Goal: Task Accomplishment & Management: Use online tool/utility

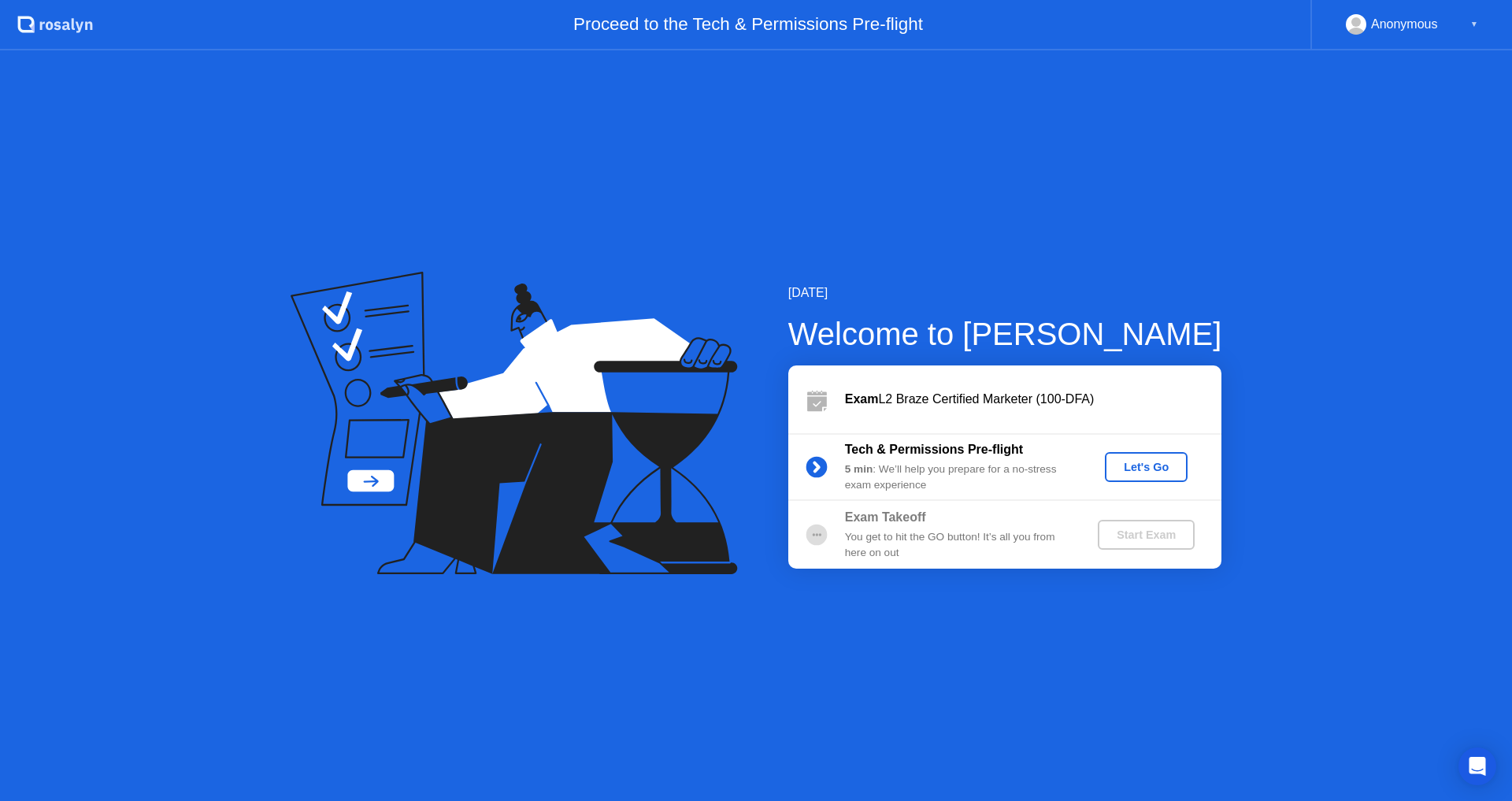
click at [831, 472] on icon at bounding box center [816, 466] width 31 height 31
click at [815, 468] on icon at bounding box center [816, 467] width 4 height 9
click at [1130, 477] on button "Let's Go" at bounding box center [1146, 467] width 83 height 30
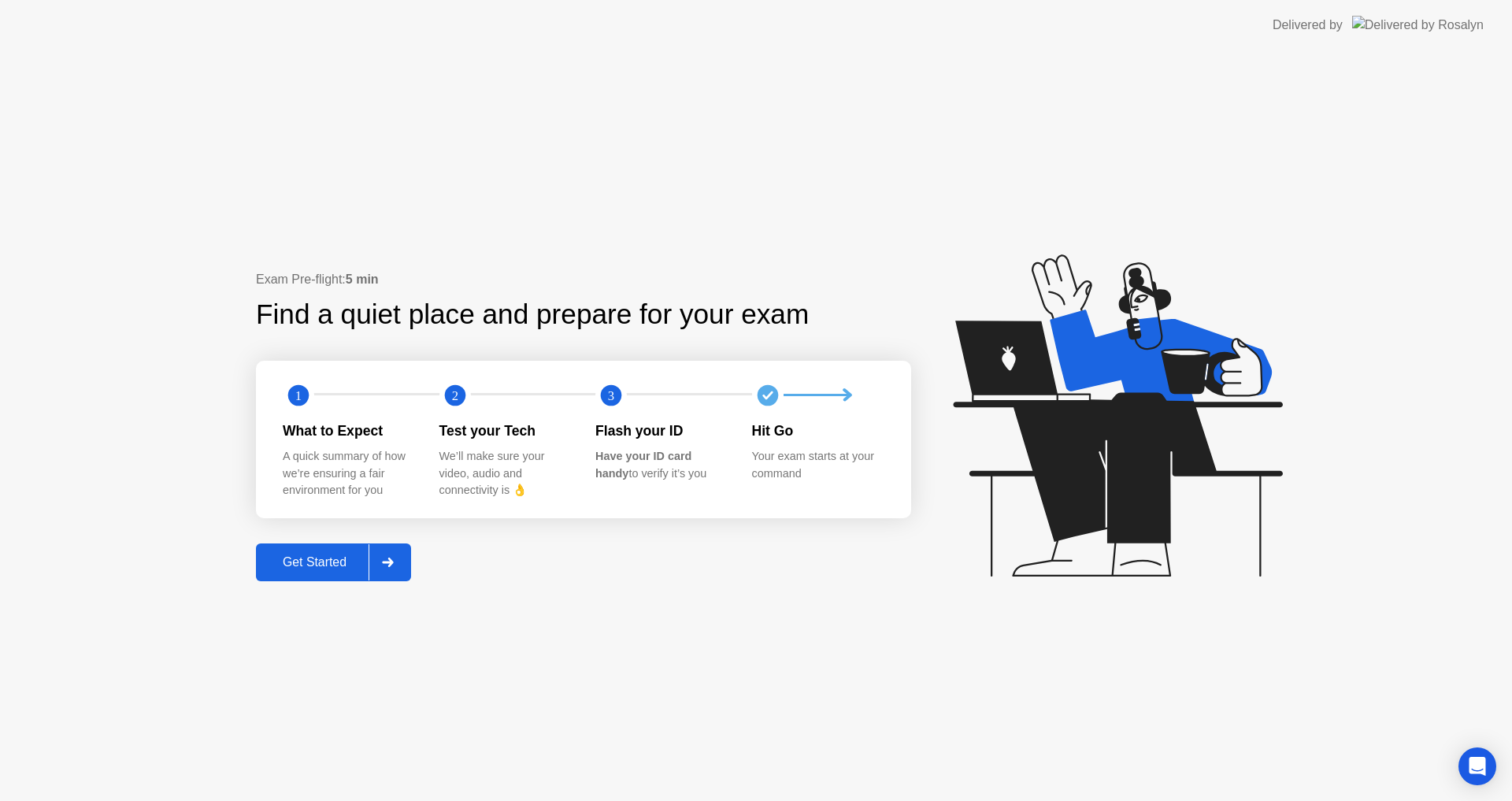
click at [301, 575] on button "Get Started" at bounding box center [334, 562] width 155 height 38
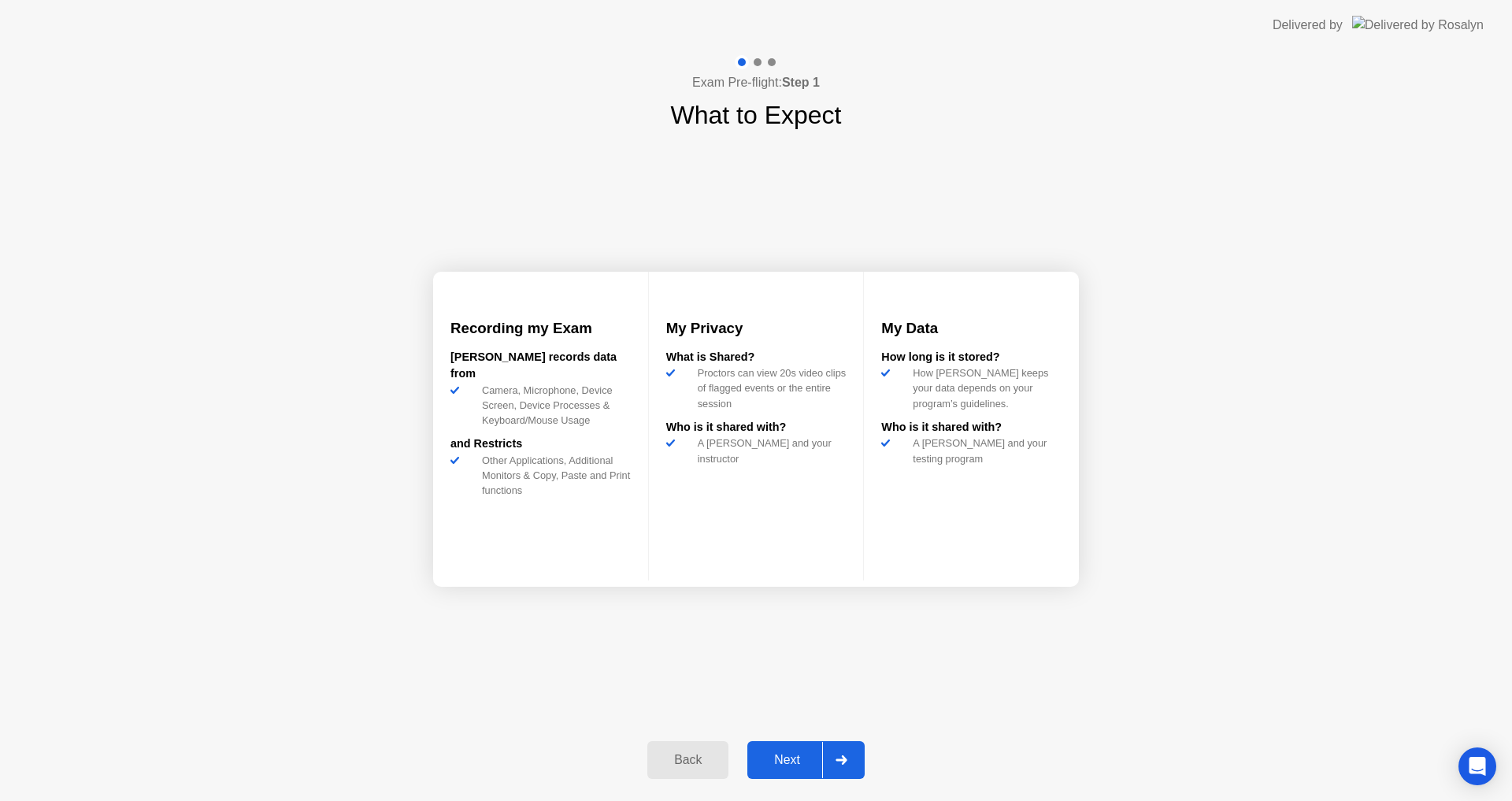
click at [753, 749] on button "Next" at bounding box center [806, 760] width 117 height 38
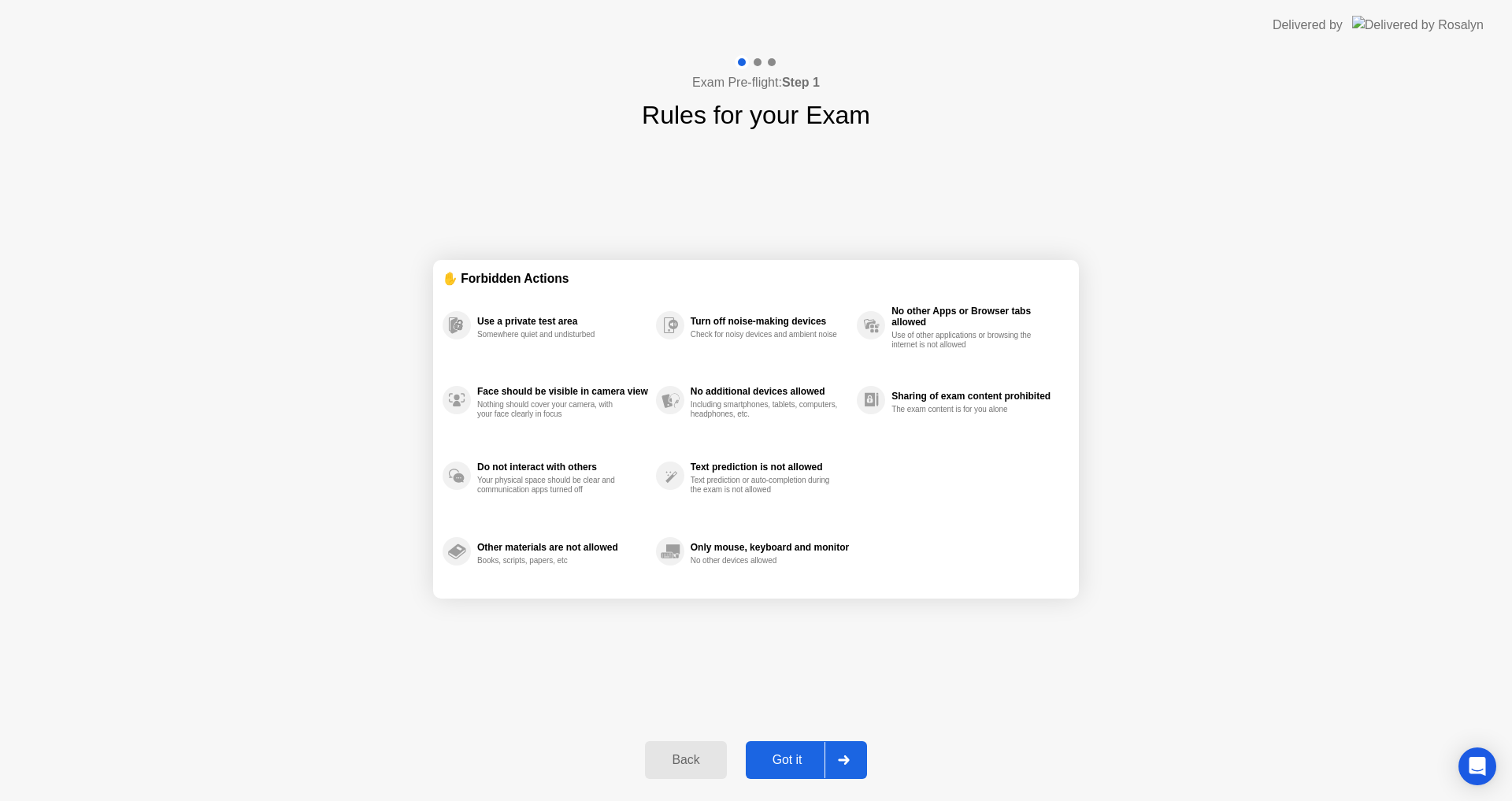
click at [802, 759] on div "Got it" at bounding box center [787, 760] width 74 height 14
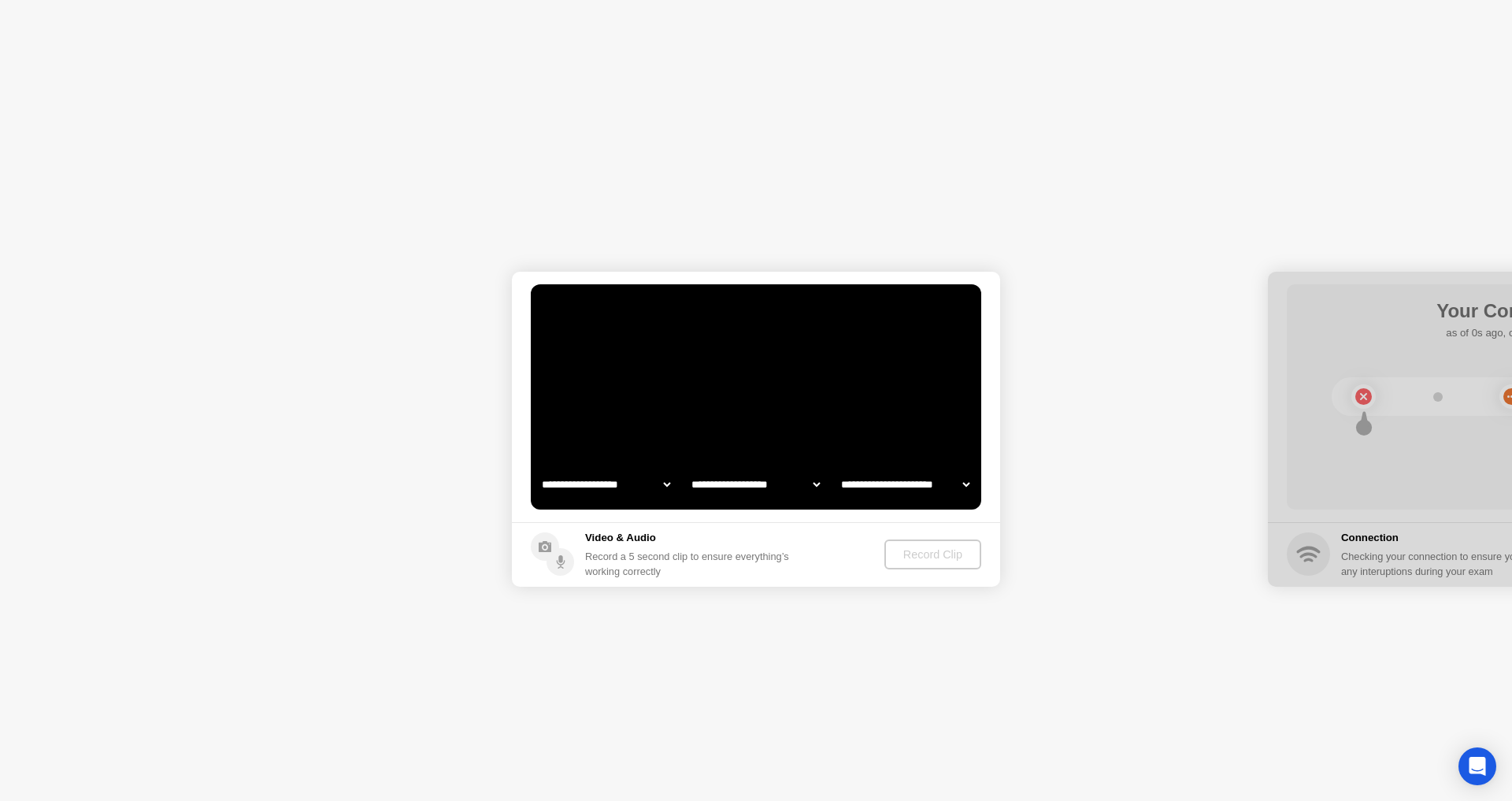
select select "**********"
select select "*******"
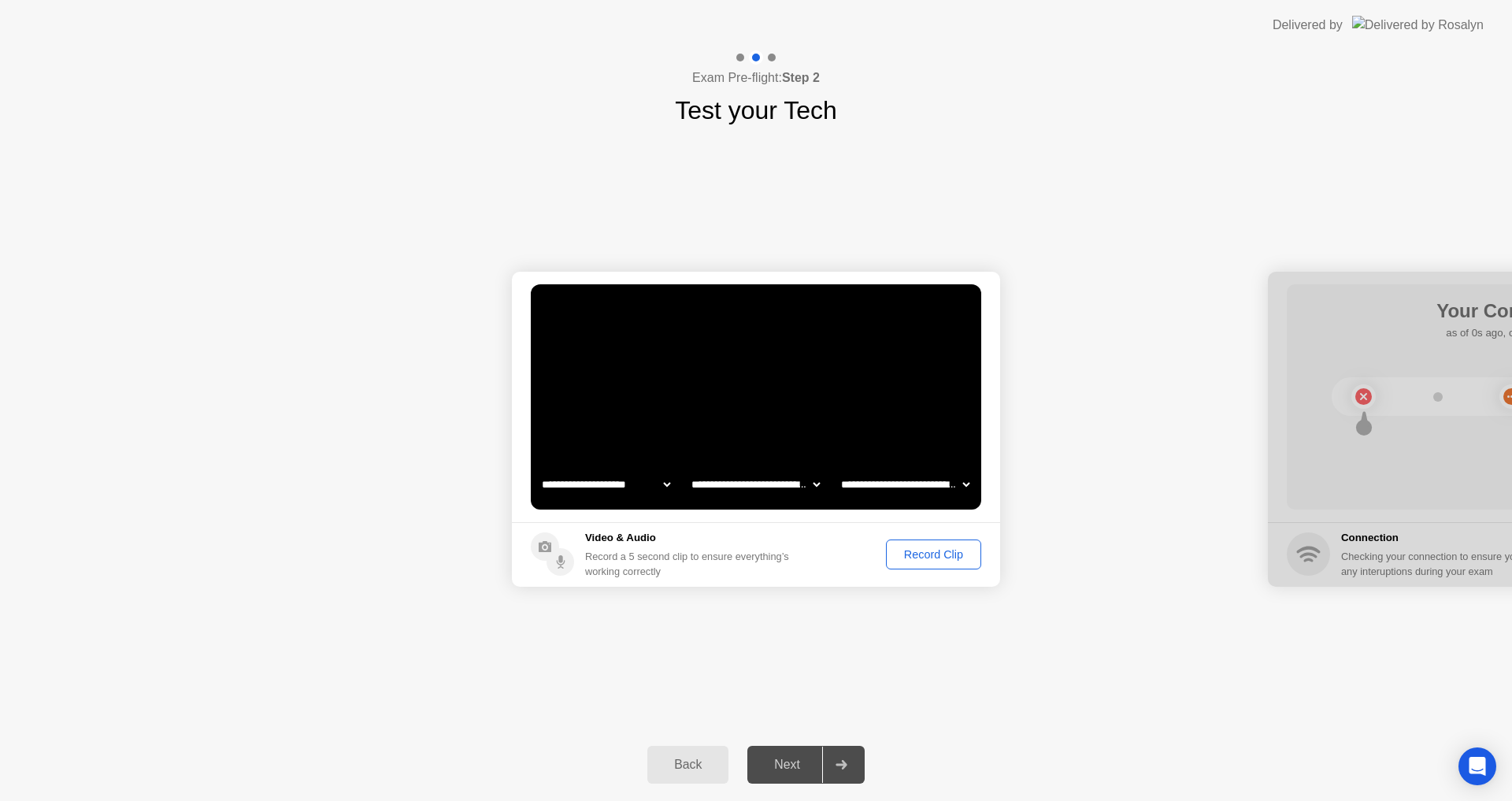
click at [789, 764] on div "Next" at bounding box center [787, 764] width 70 height 14
click at [913, 550] on div "Record Clip" at bounding box center [933, 555] width 84 height 13
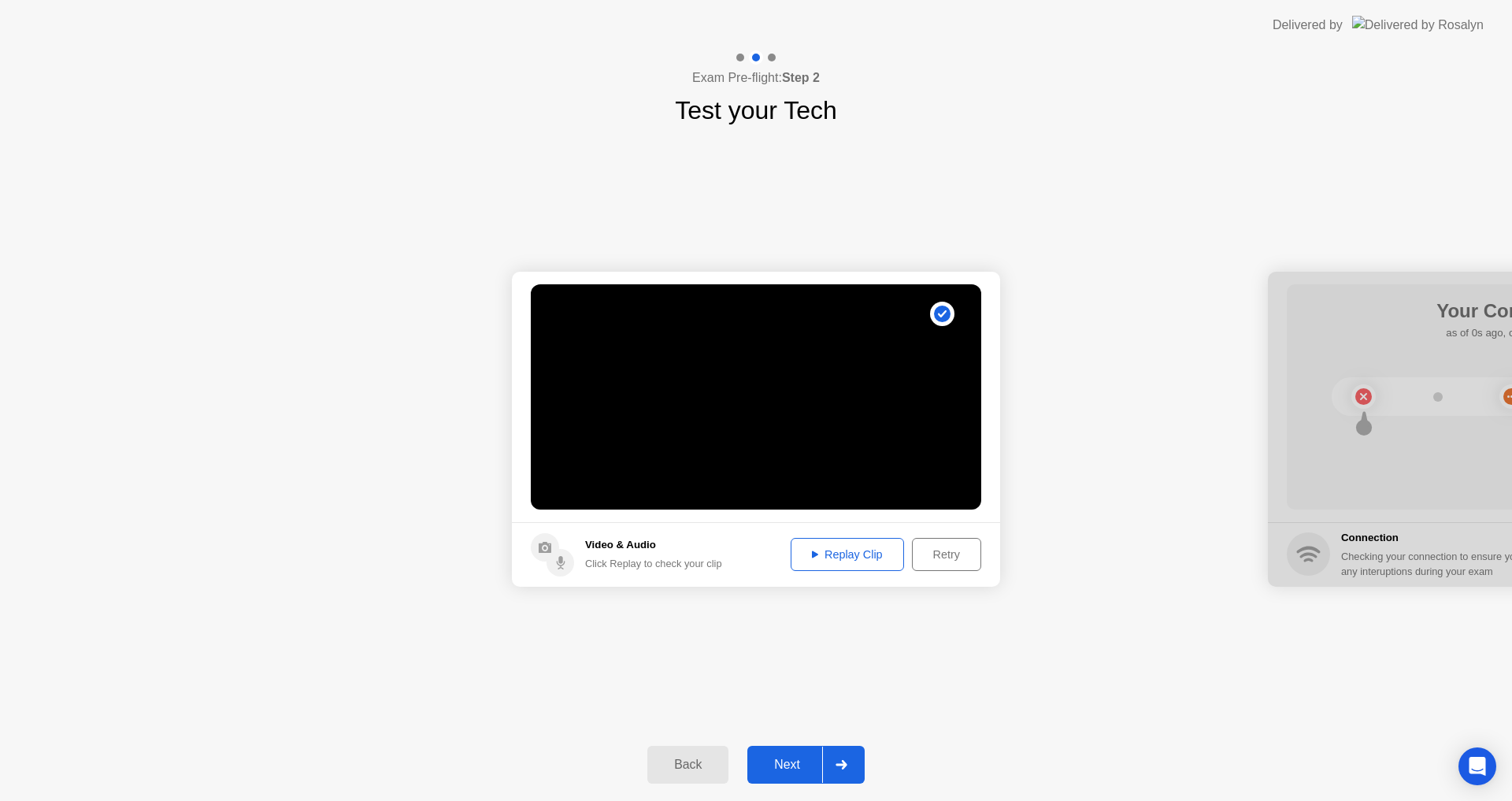
click at [790, 762] on div "Next" at bounding box center [787, 764] width 70 height 14
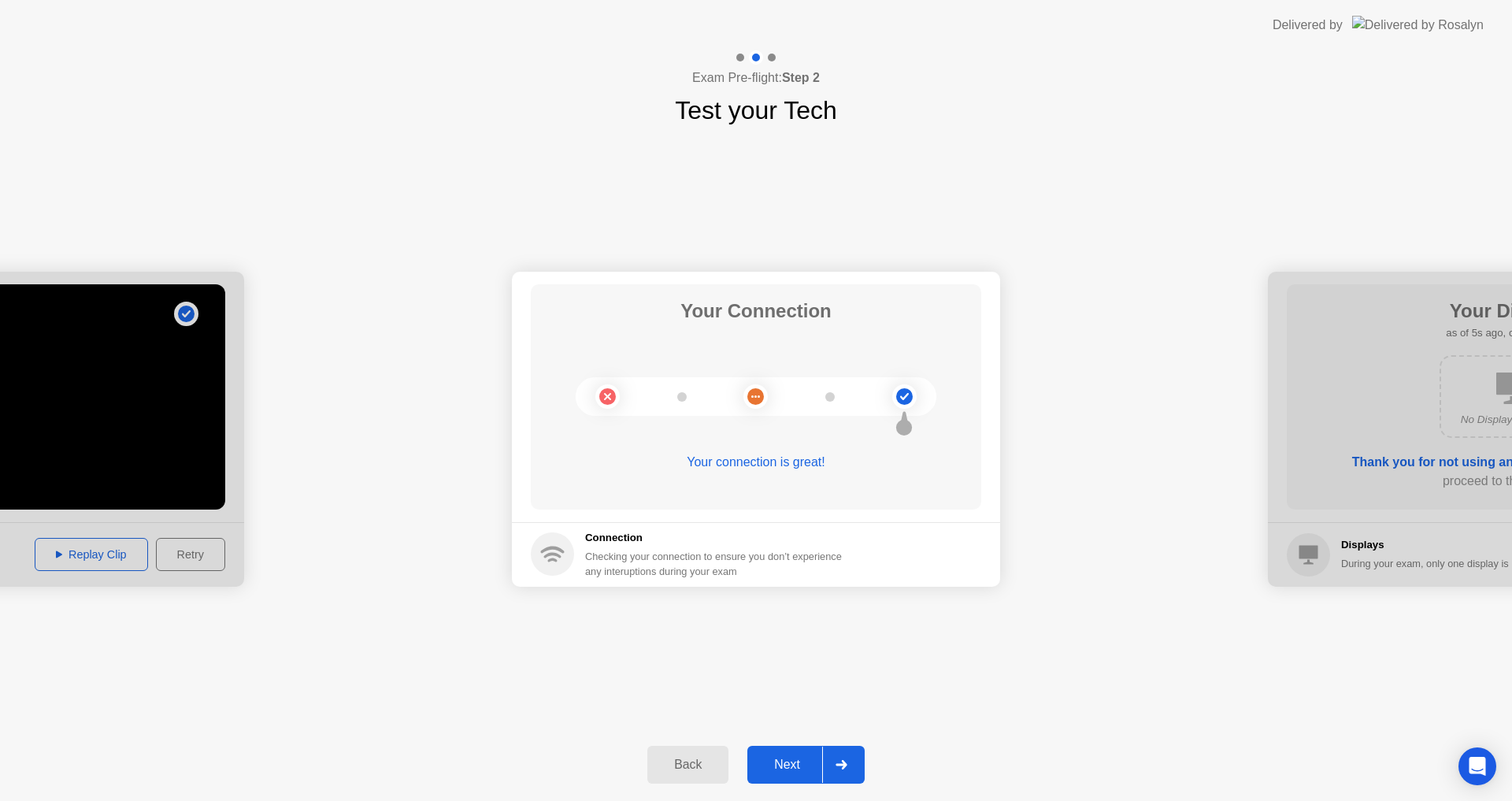
click at [777, 778] on button "Next" at bounding box center [806, 764] width 117 height 38
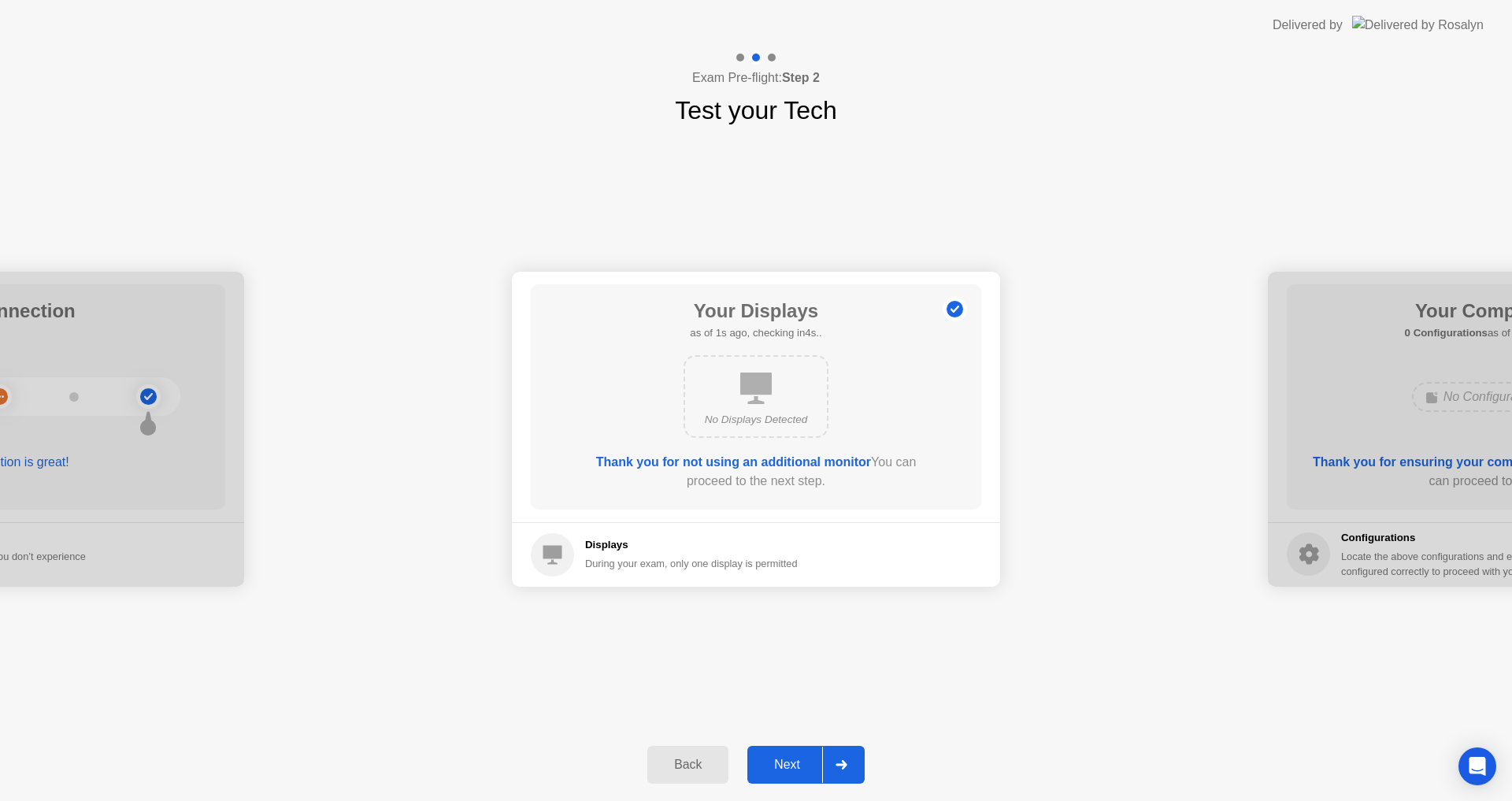
click at [760, 401] on icon at bounding box center [756, 388] width 31 height 31
click at [791, 763] on div "Next" at bounding box center [787, 764] width 70 height 14
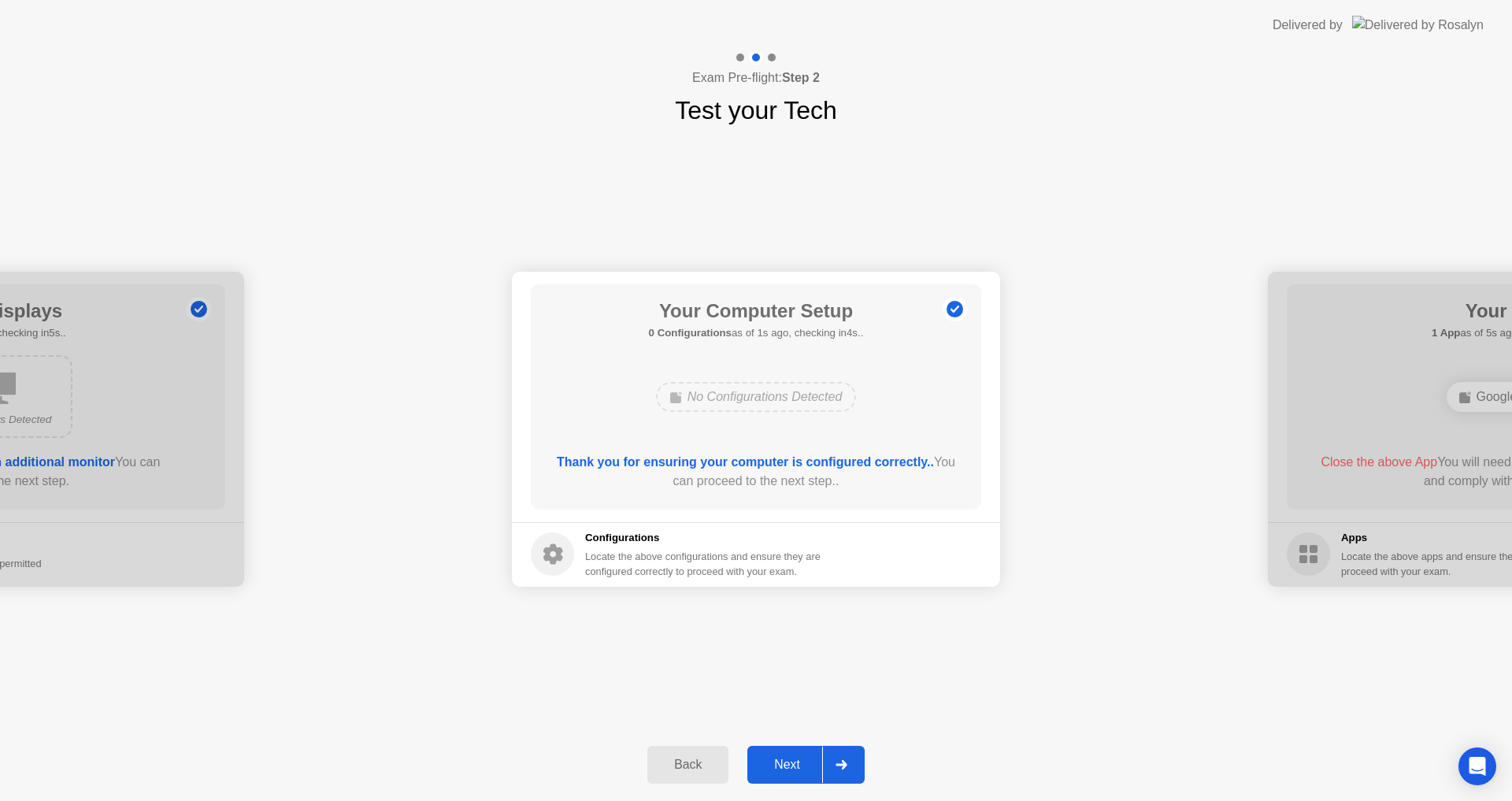
click at [779, 751] on button "Next" at bounding box center [806, 764] width 117 height 38
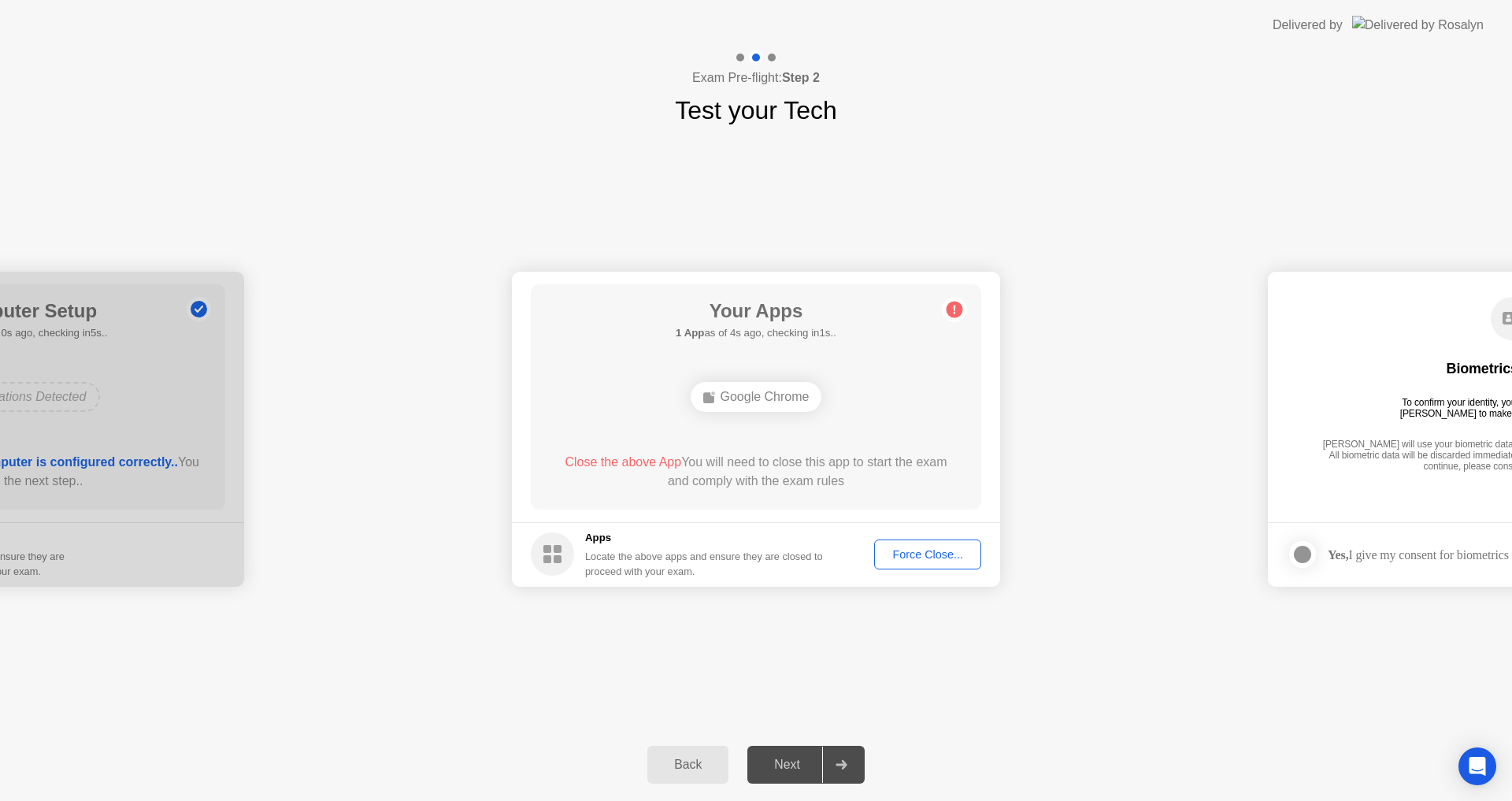
click at [776, 563] on div "Locate the above apps and ensure they are closed to proceed with your exam." at bounding box center [704, 564] width 238 height 30
click at [735, 398] on div "Google Chrome" at bounding box center [756, 397] width 131 height 30
click at [743, 575] on div "Locate the above apps and ensure they are closed to proceed with your exam." at bounding box center [704, 564] width 238 height 30
drag, startPoint x: 748, startPoint y: 438, endPoint x: 749, endPoint y: 417, distance: 21.0
click at [749, 417] on div "Google Chrome" at bounding box center [756, 397] width 361 height 43
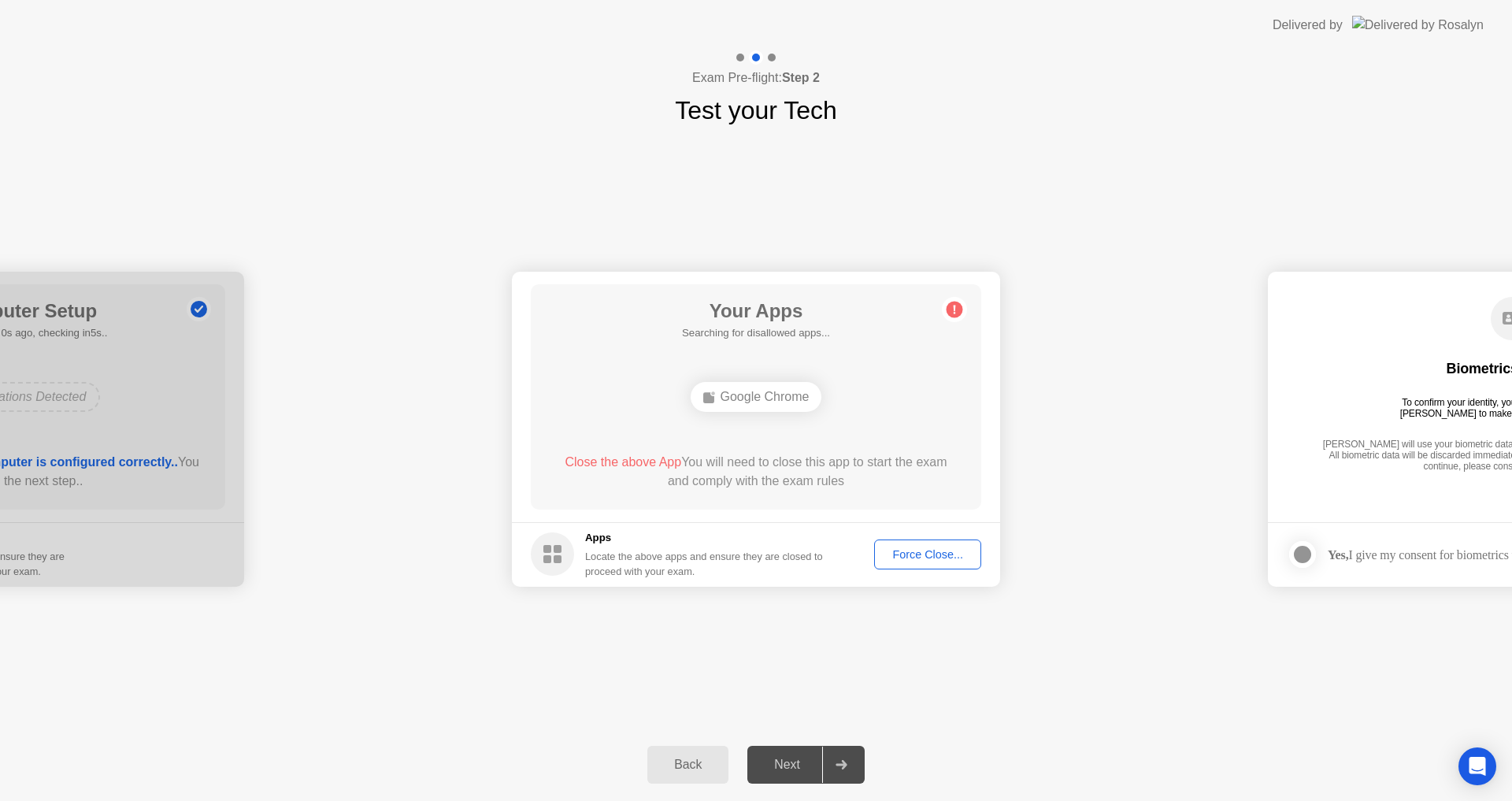
click at [908, 555] on div "Force Close..." at bounding box center [928, 555] width 96 height 13
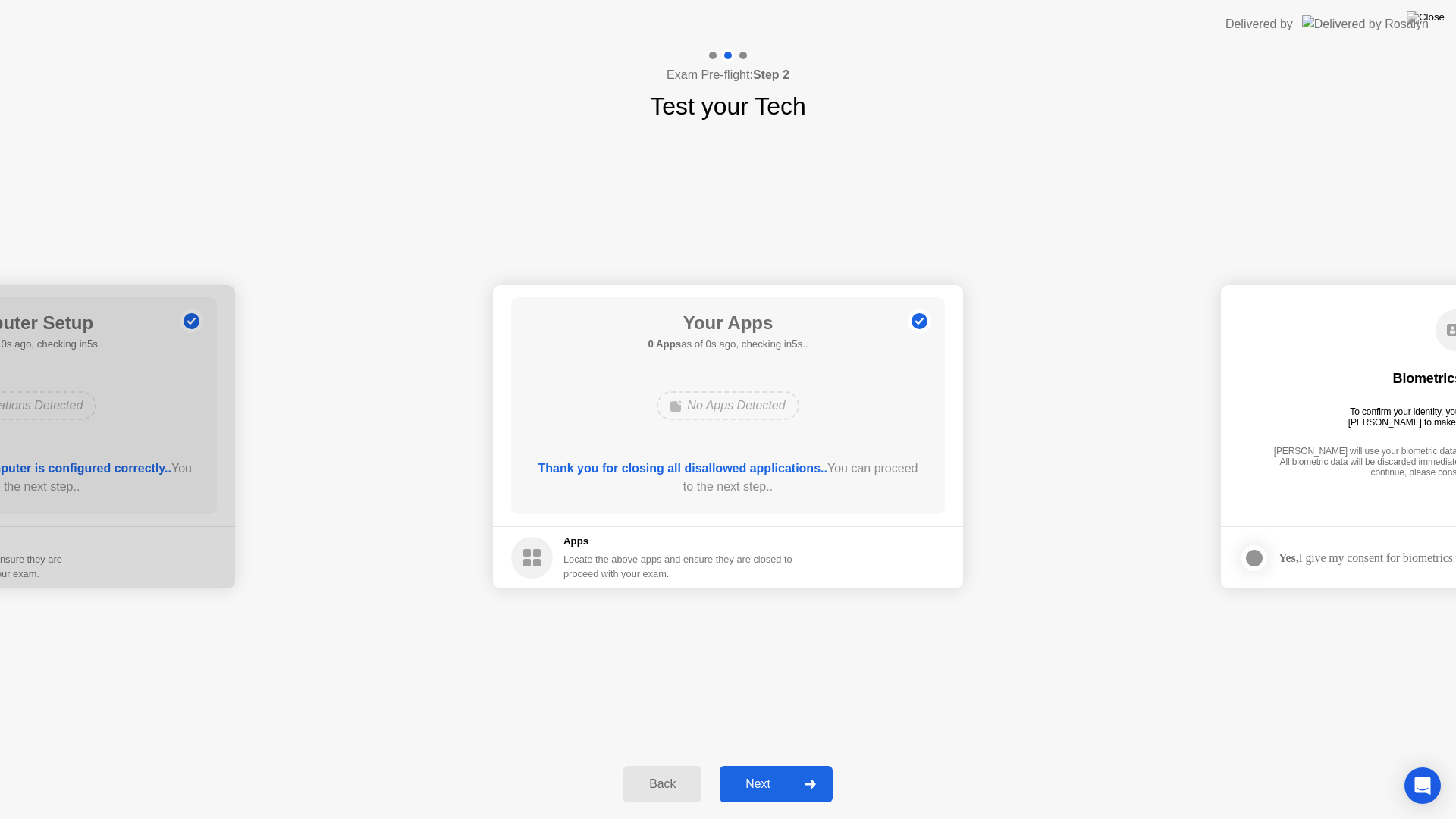
click at [759, 496] on div "Thank you for closing all disallowed applications.. You can proceed to the next…" at bounding box center [728, 480] width 390 height 42
click at [768, 771] on div "Next" at bounding box center [758, 785] width 67 height 14
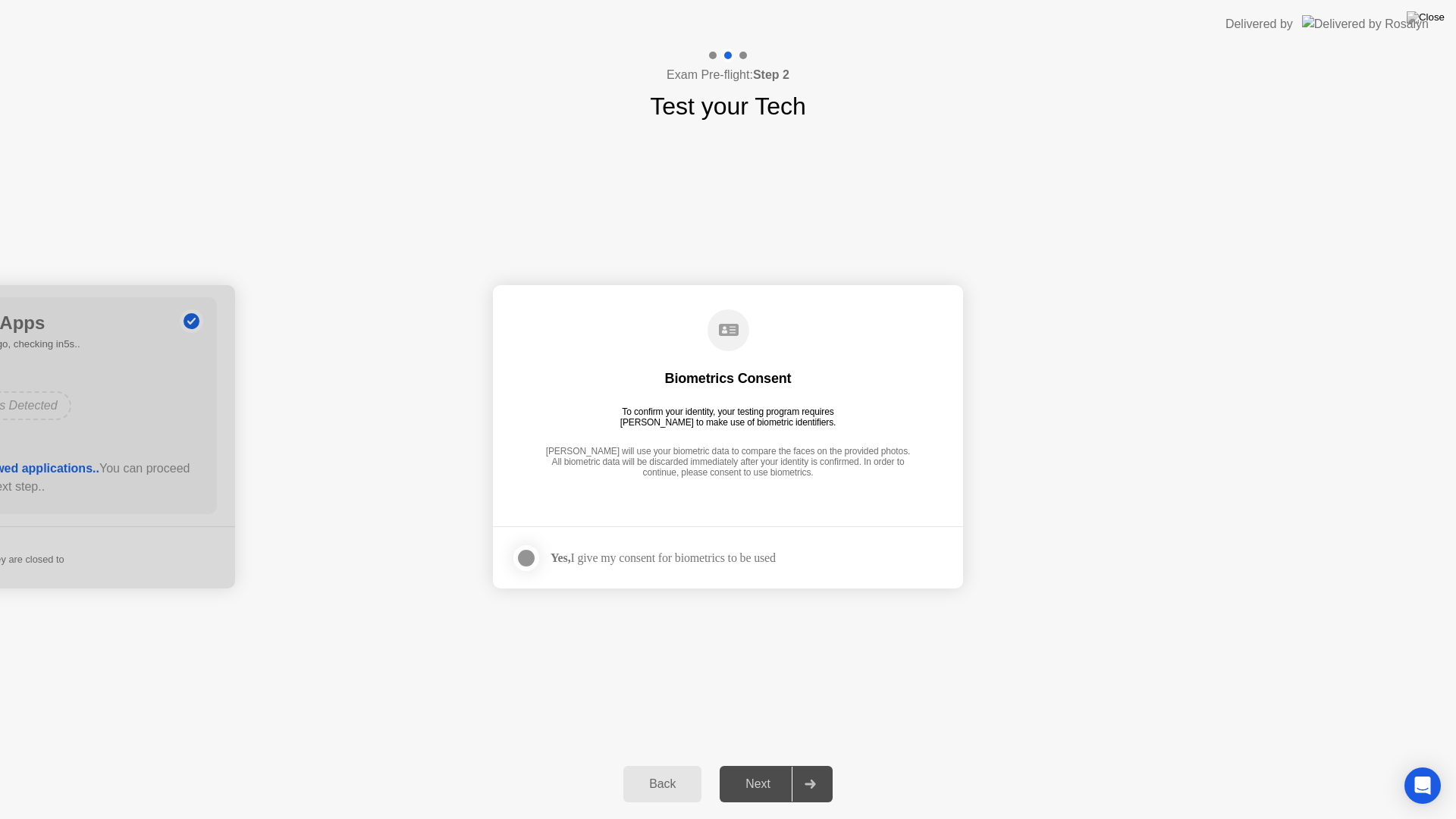
click at [522, 562] on div at bounding box center [525, 557] width 18 height 18
click at [747, 771] on div "Next" at bounding box center [758, 785] width 67 height 14
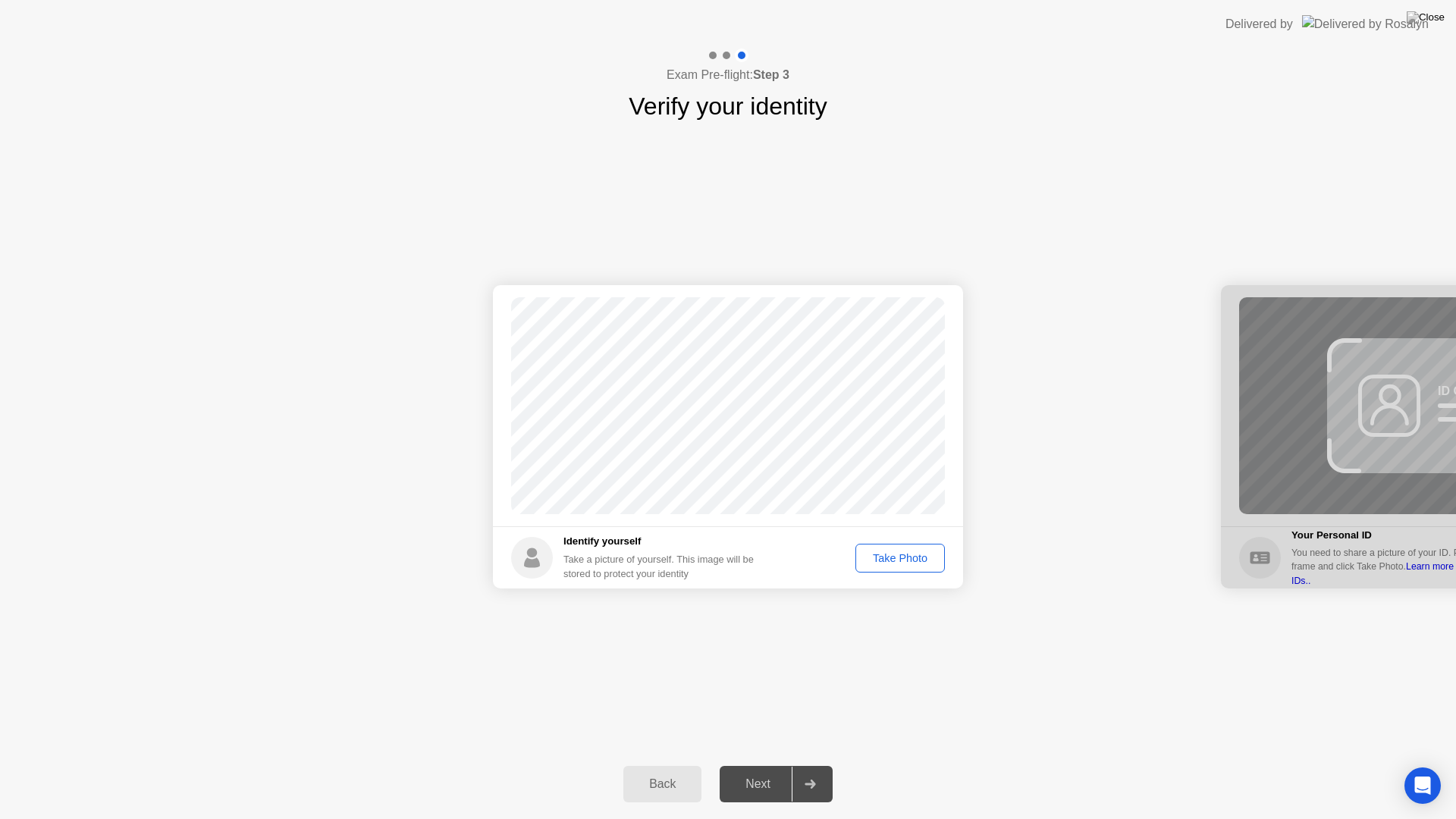
click at [895, 554] on div "Take Photo" at bounding box center [900, 558] width 79 height 12
click at [765, 771] on div "Next" at bounding box center [758, 785] width 67 height 14
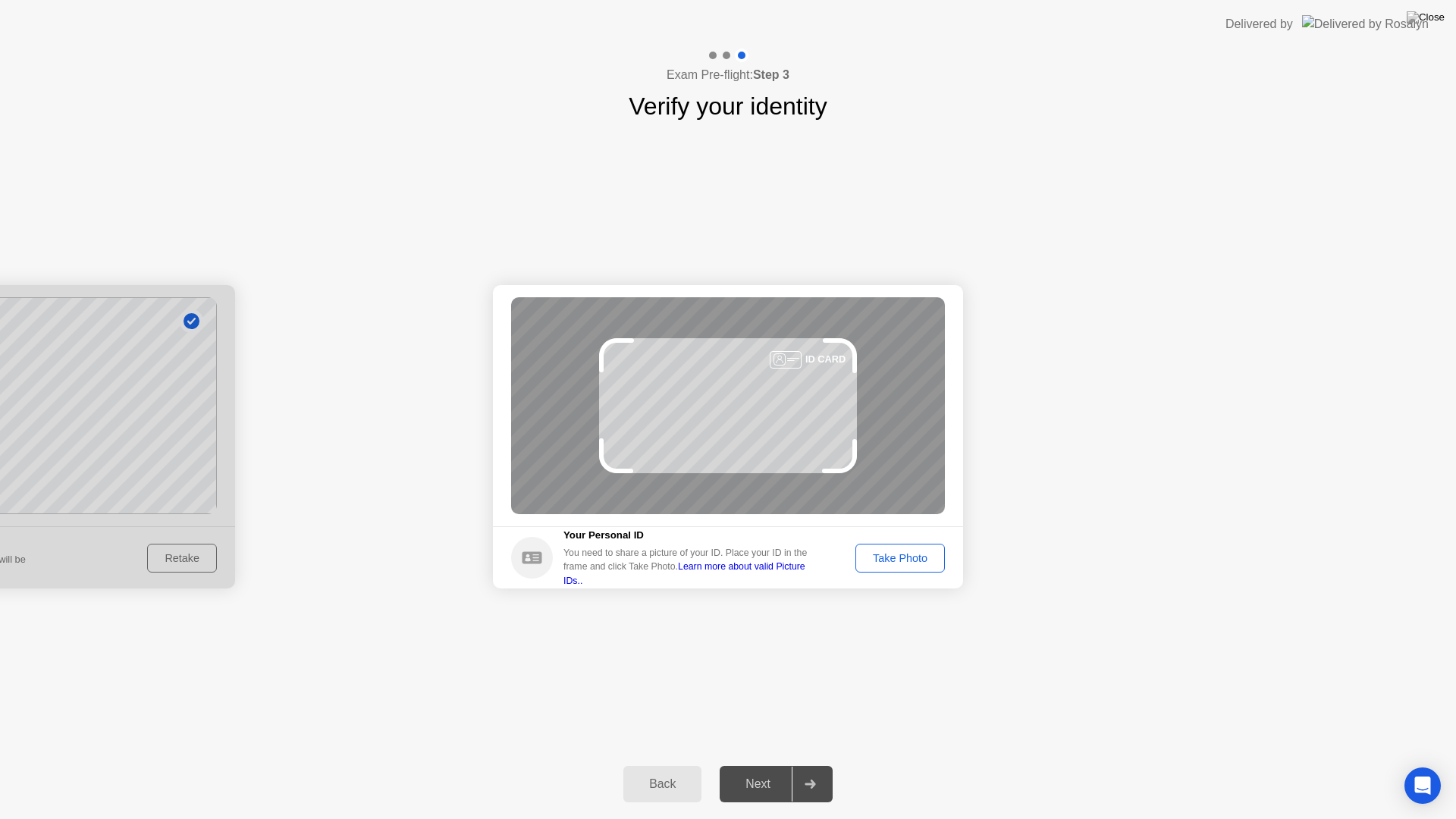
click at [900, 561] on div "Take Photo" at bounding box center [900, 558] width 79 height 12
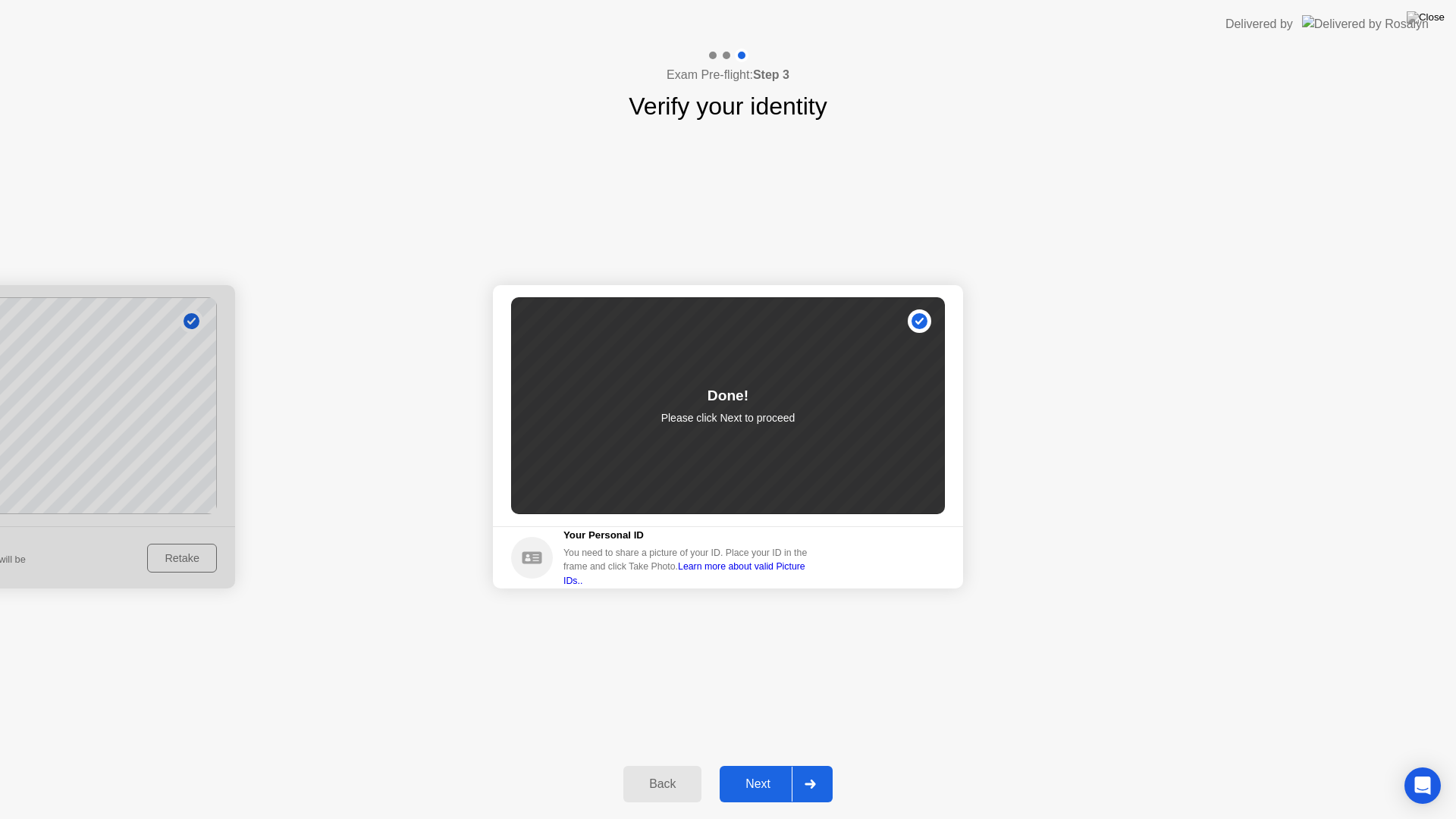
click at [745, 771] on div "Next" at bounding box center [758, 785] width 67 height 14
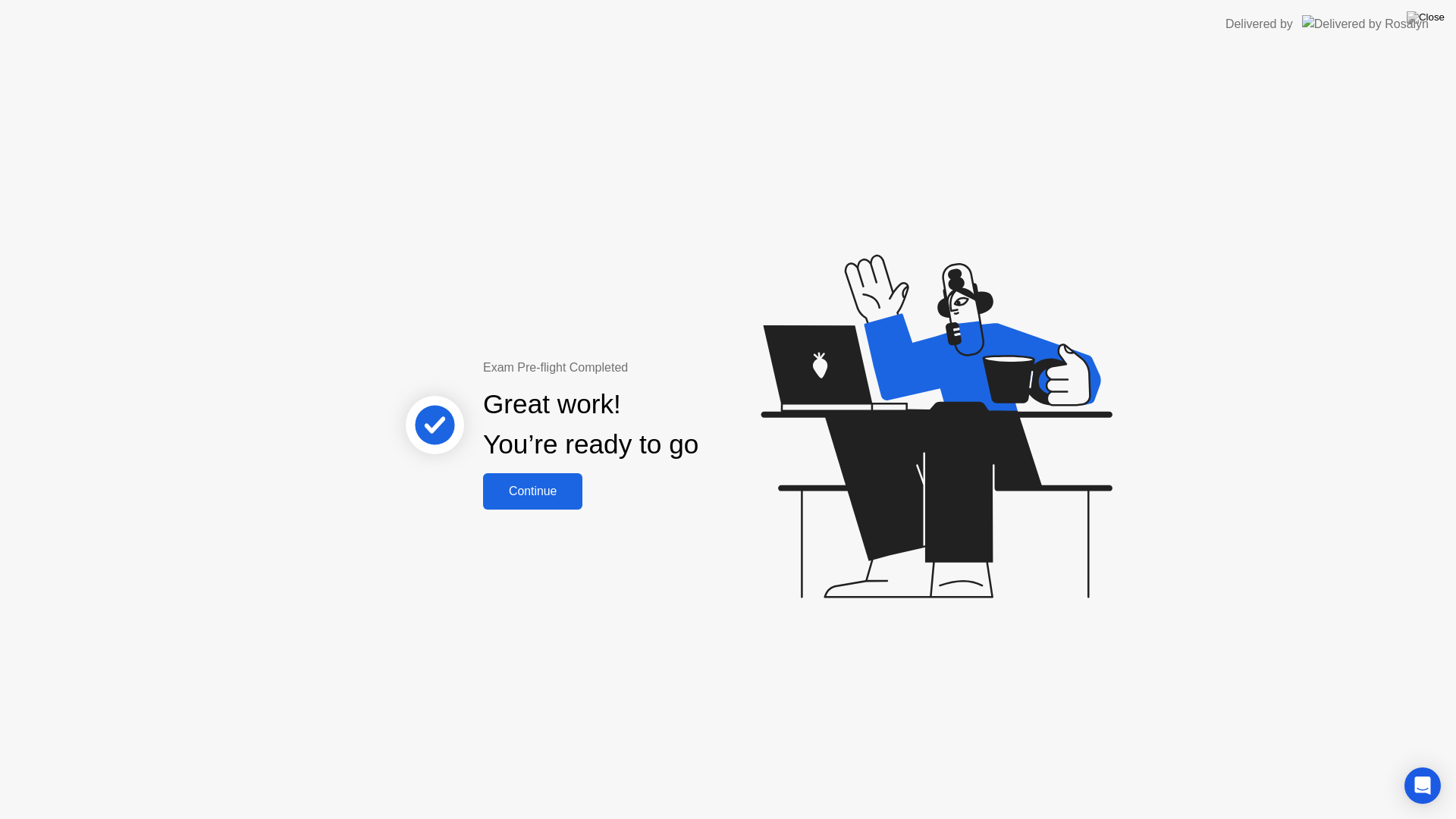
click at [549, 487] on div "Continue" at bounding box center [532, 491] width 90 height 14
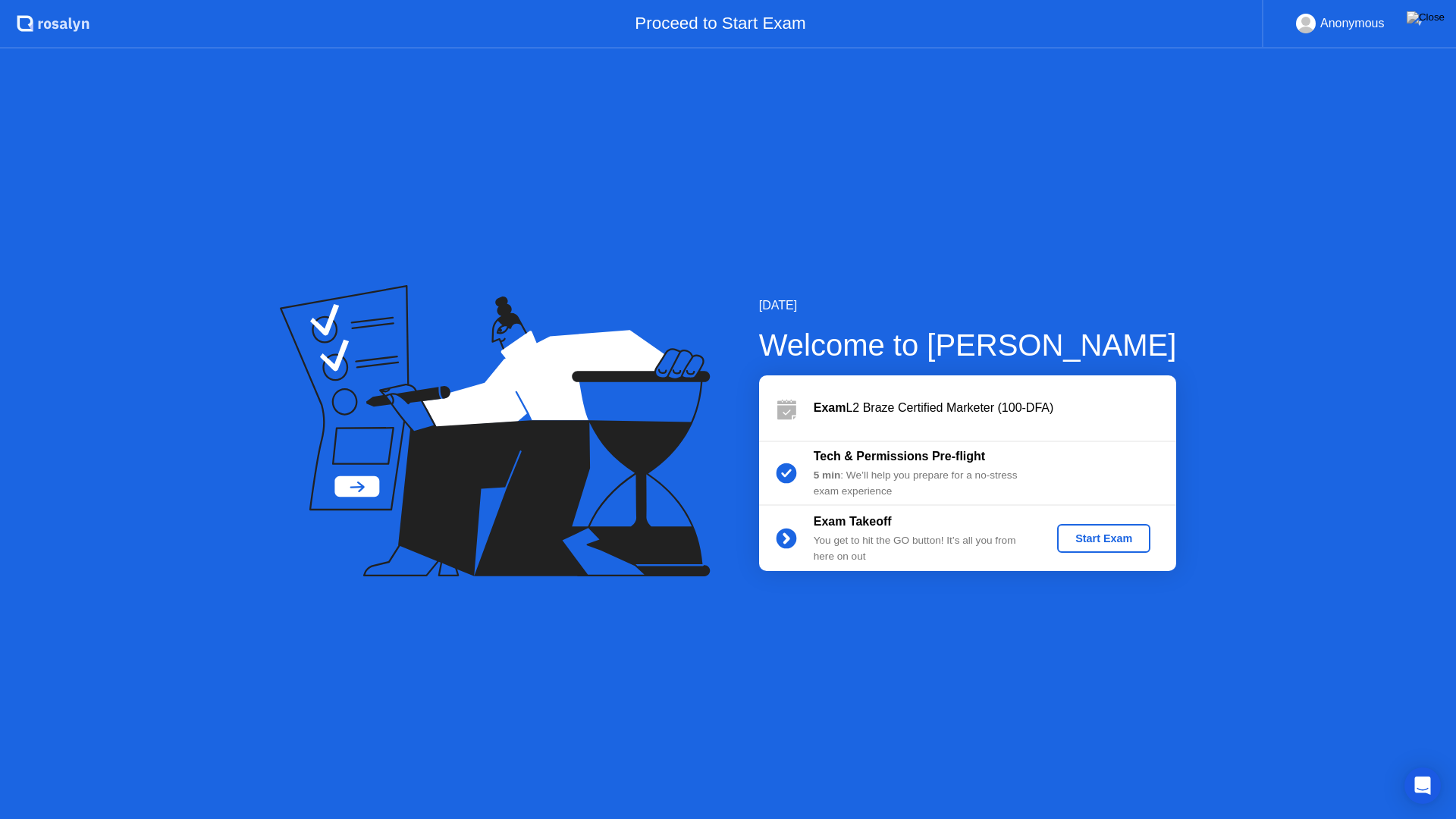
click at [1106, 537] on div "Start Exam" at bounding box center [1103, 539] width 81 height 12
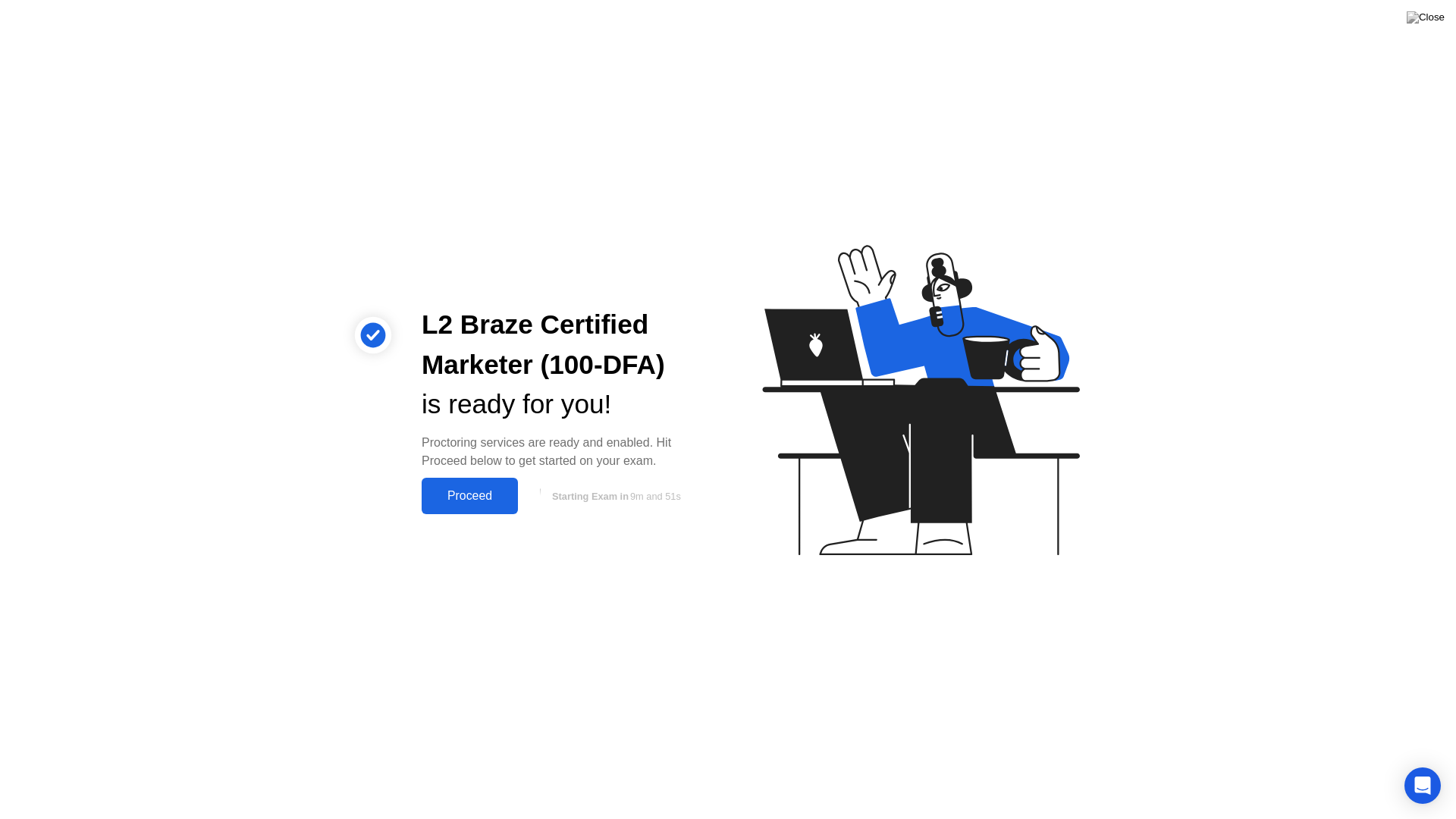
click at [469, 503] on div "Proceed" at bounding box center [469, 496] width 87 height 14
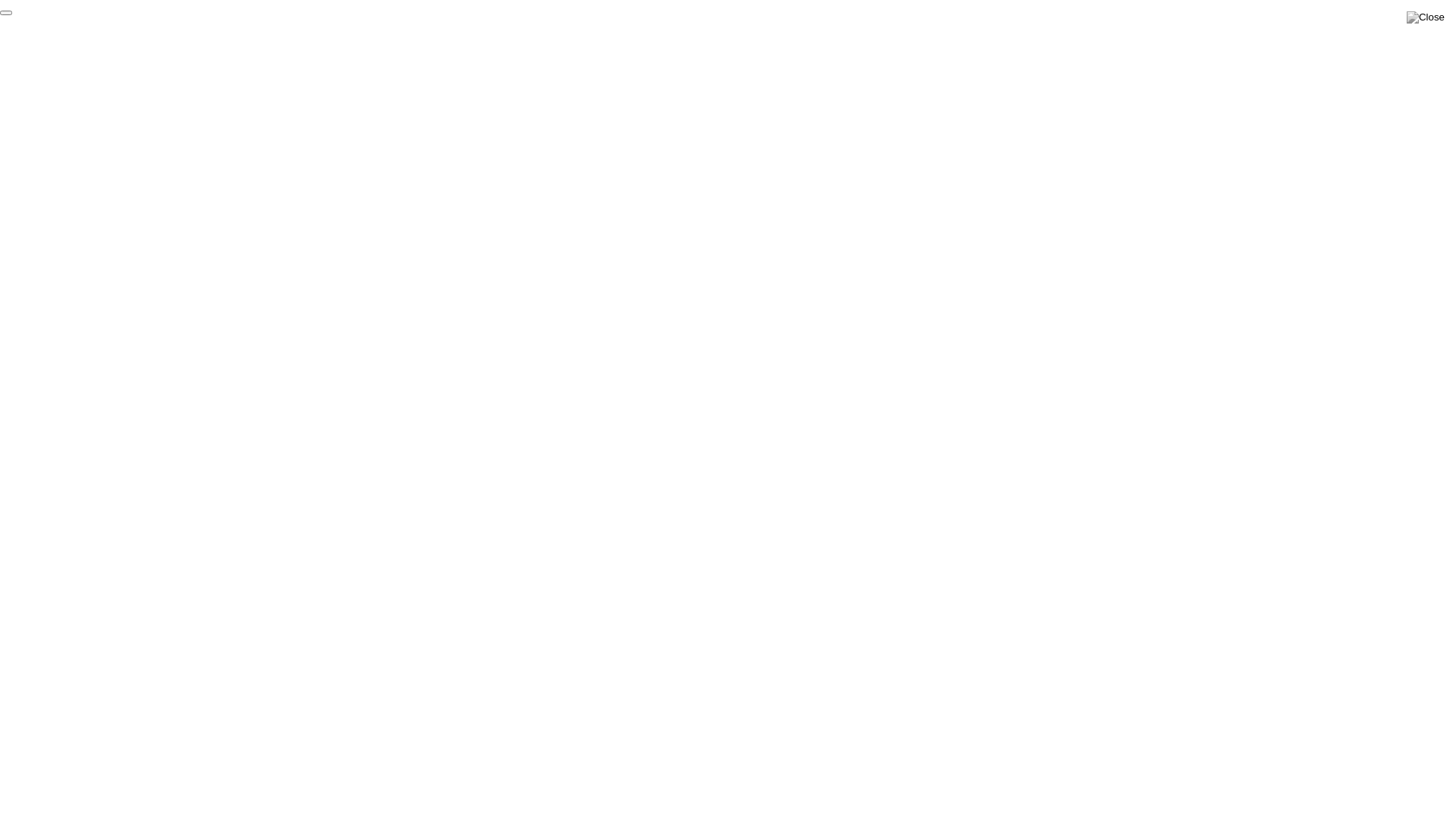
click at [12, 15] on button "End Proctoring Session" at bounding box center [6, 12] width 12 height 4
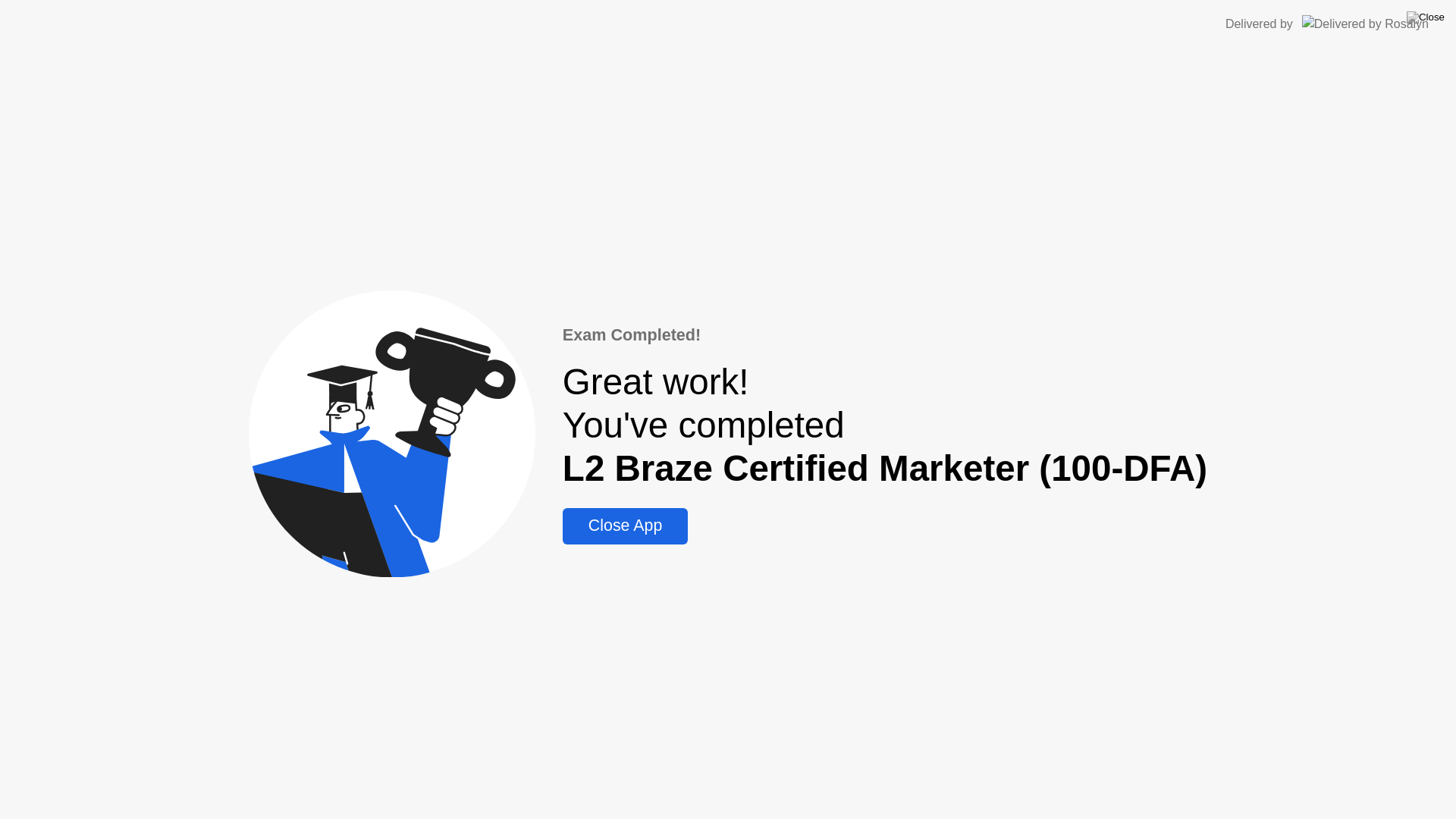
click at [636, 535] on div "Close App" at bounding box center [624, 526] width 116 height 19
